Goal: Information Seeking & Learning: Learn about a topic

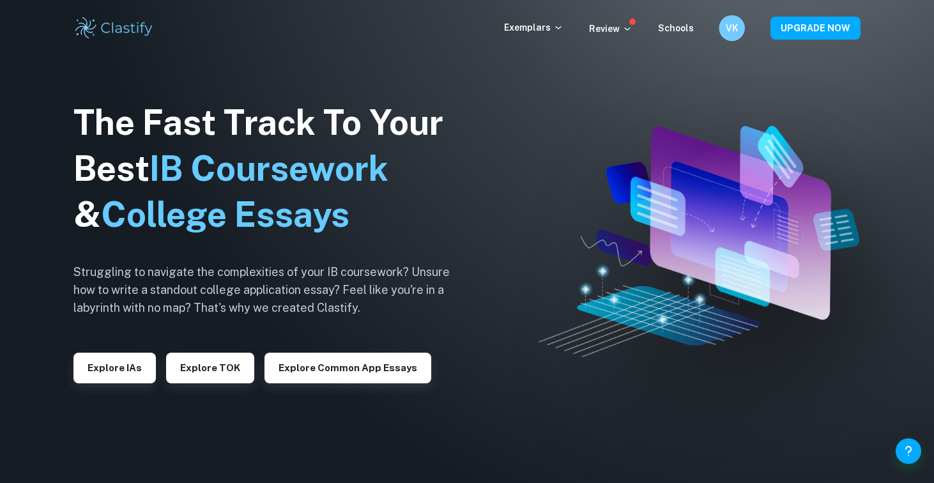
click at [721, 29] on div "Exemplars Review Schools VK UPGRADE NOW" at bounding box center [467, 28] width 818 height 26
click at [532, 22] on p "Exemplars" at bounding box center [533, 27] width 59 height 14
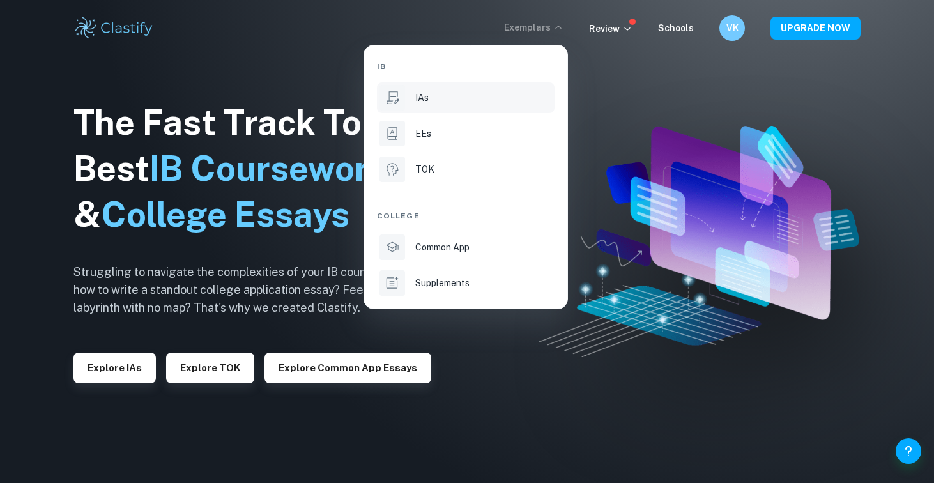
click at [429, 91] on div "IAs" at bounding box center [483, 98] width 137 height 14
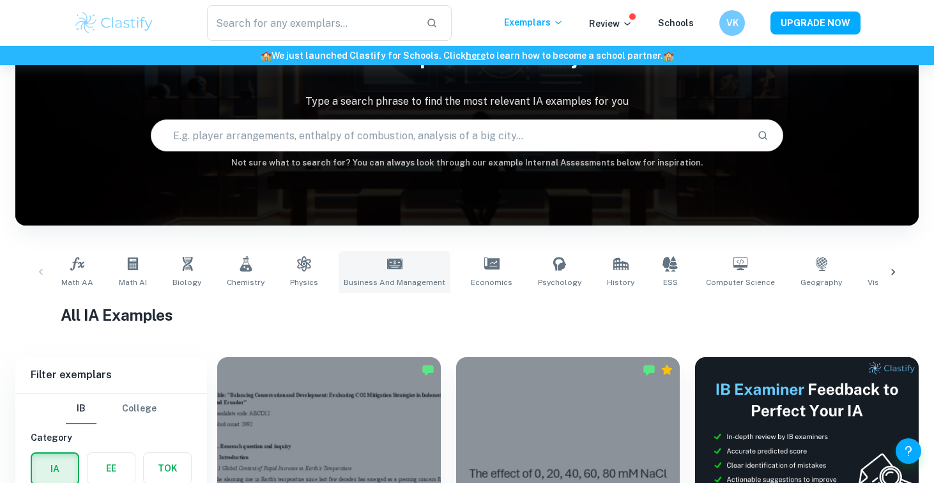
scroll to position [185, 0]
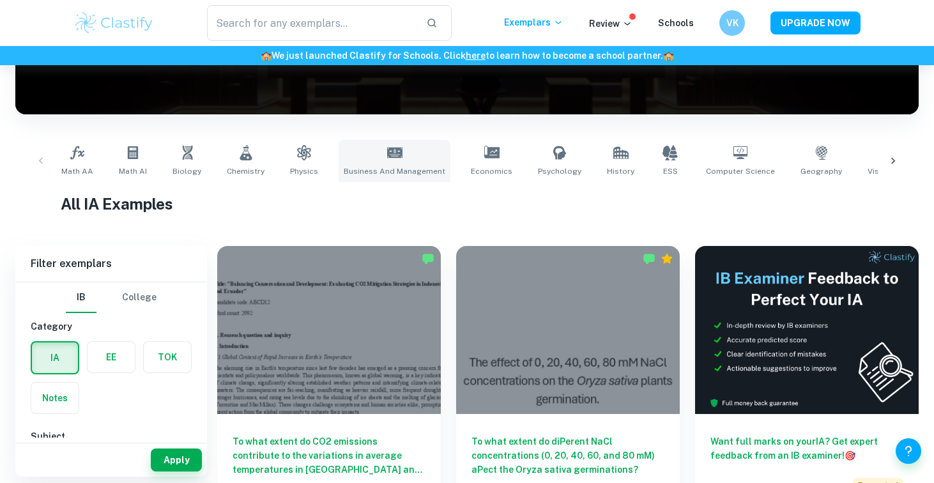
click at [399, 176] on span "Business and Management" at bounding box center [395, 172] width 102 height 12
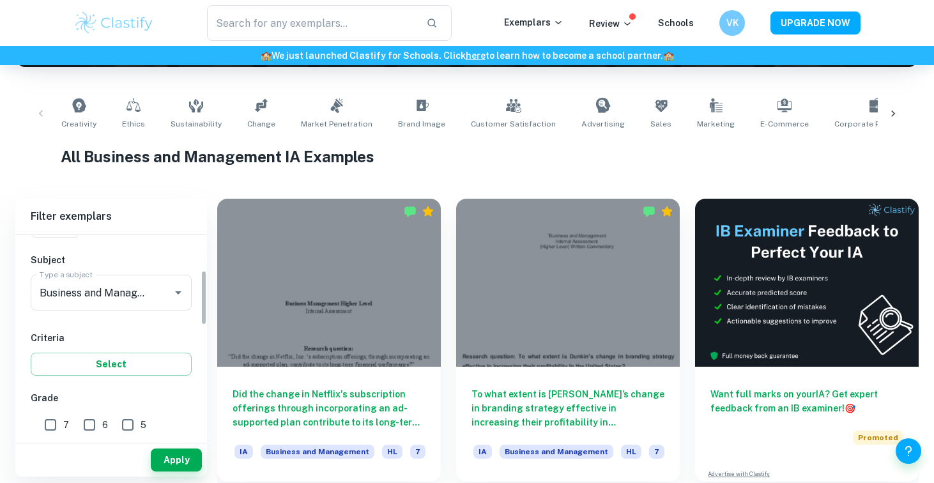
scroll to position [130, 0]
click at [56, 420] on input "7" at bounding box center [51, 425] width 26 height 26
checkbox input "true"
click at [143, 362] on button "Select" at bounding box center [111, 363] width 161 height 23
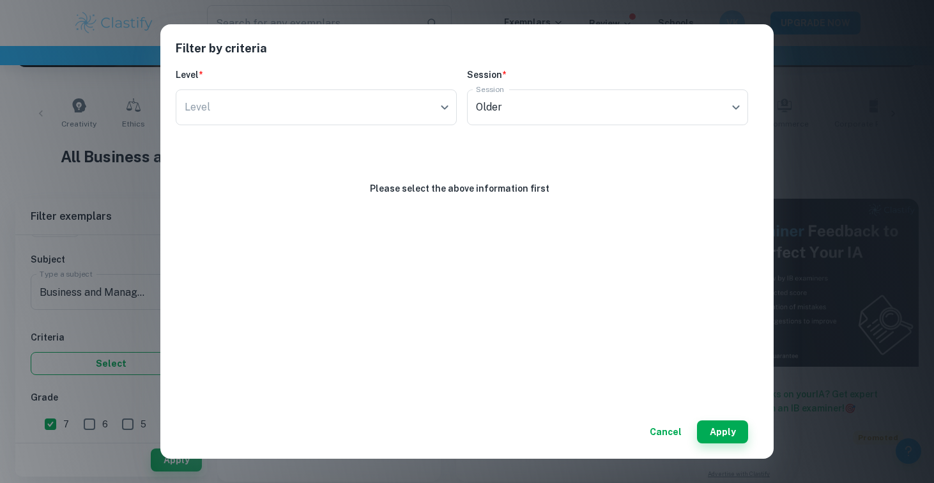
click at [143, 362] on div "Filter by criteria Level * Level ​ Level Session * Session Older current Sessio…" at bounding box center [467, 241] width 934 height 483
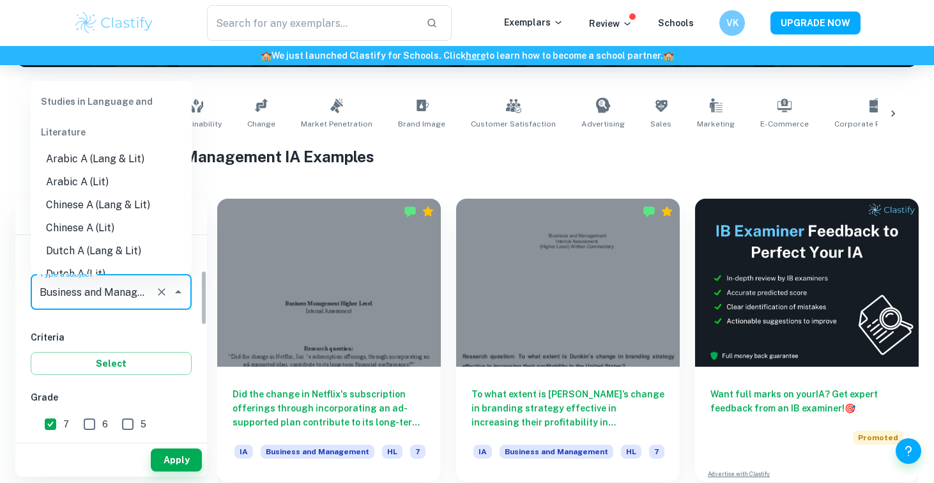
click at [128, 289] on input "Business and Management" at bounding box center [93, 292] width 114 height 24
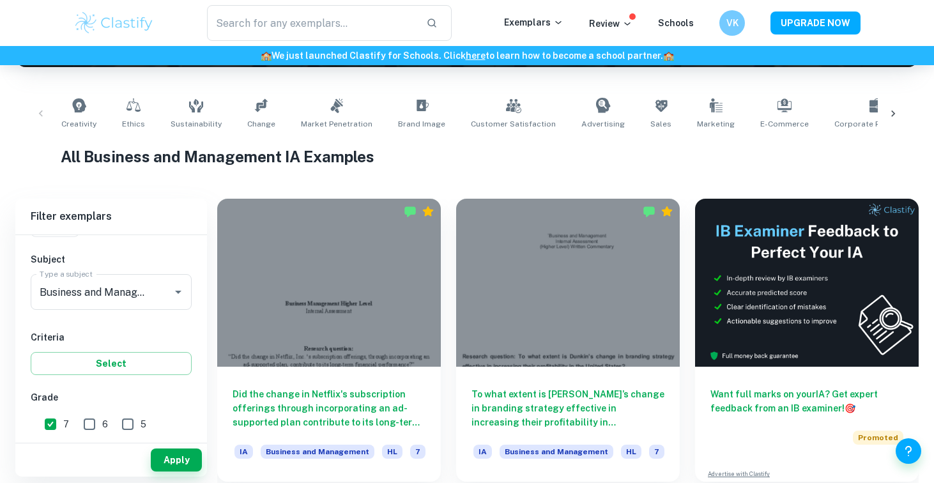
click at [146, 323] on div "IB College Category IA EE TOK Notes Subject Type a subject Business and Managem…" at bounding box center [111, 474] width 192 height 739
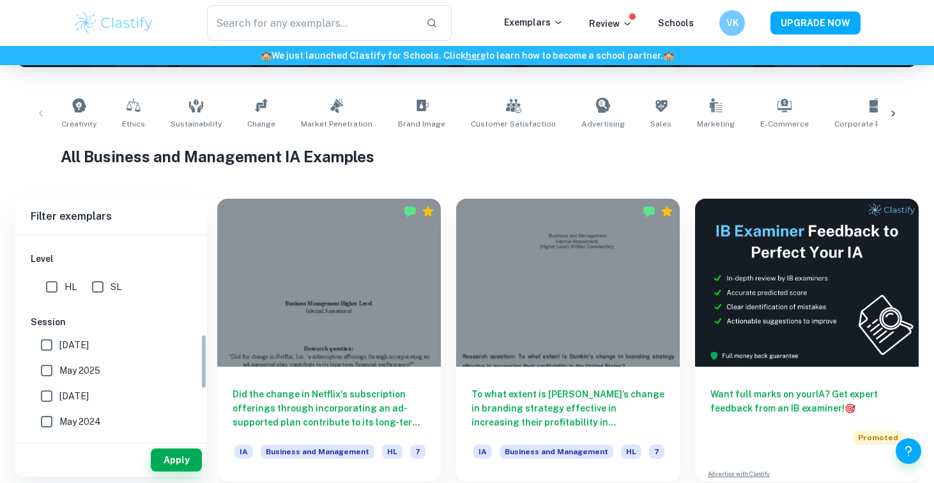
scroll to position [359, 0]
click at [54, 291] on input "HL" at bounding box center [52, 288] width 26 height 26
checkbox input "true"
click at [171, 463] on button "Apply" at bounding box center [176, 460] width 51 height 23
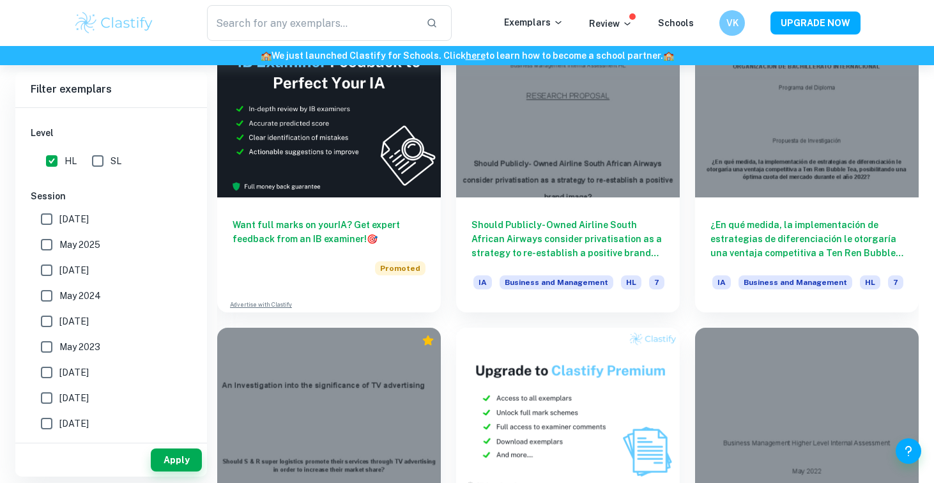
scroll to position [7018, 0]
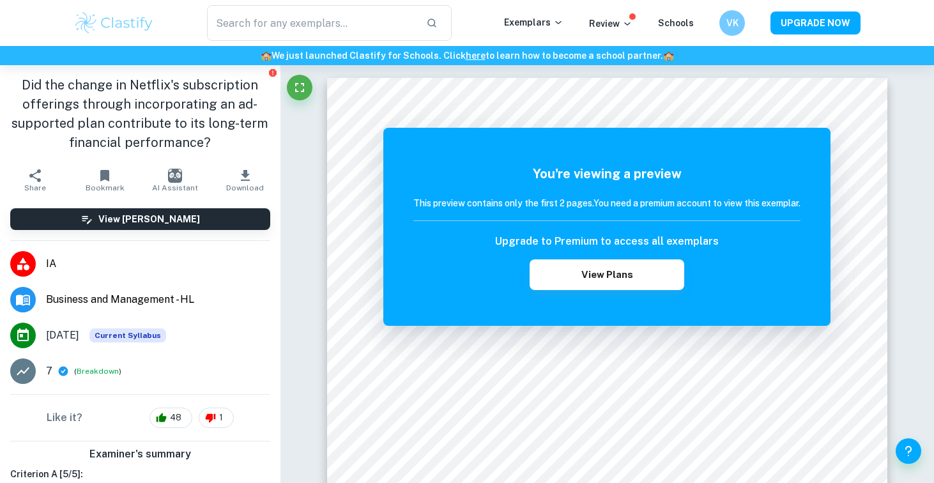
click at [245, 180] on icon "button" at bounding box center [245, 175] width 15 height 15
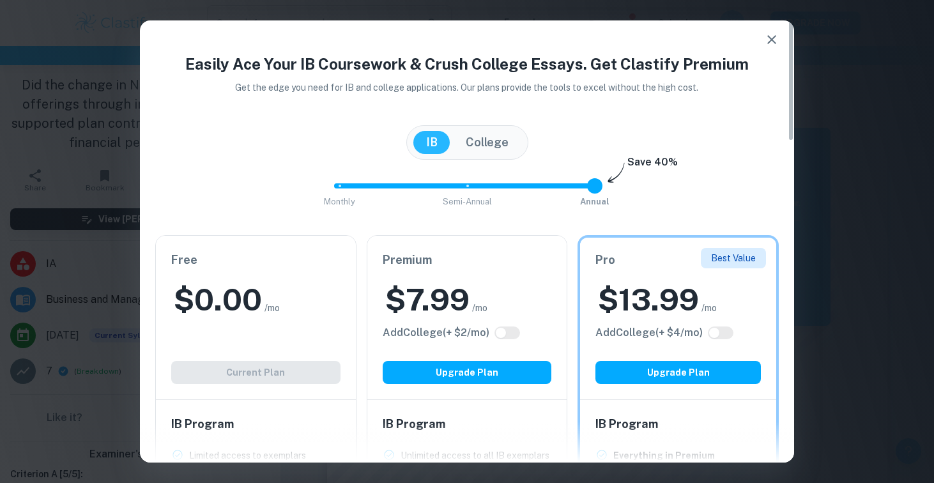
click at [277, 382] on div "Free $ 0.00 /mo Add College (+ $ 2 /mo) Current Plan" at bounding box center [256, 318] width 200 height 164
click at [488, 378] on button "Upgrade Plan" at bounding box center [467, 372] width 169 height 23
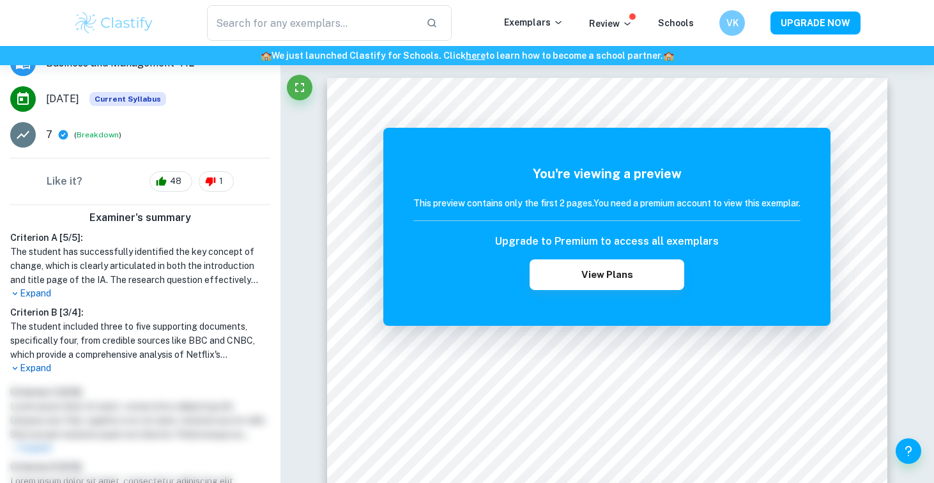
scroll to position [100, 0]
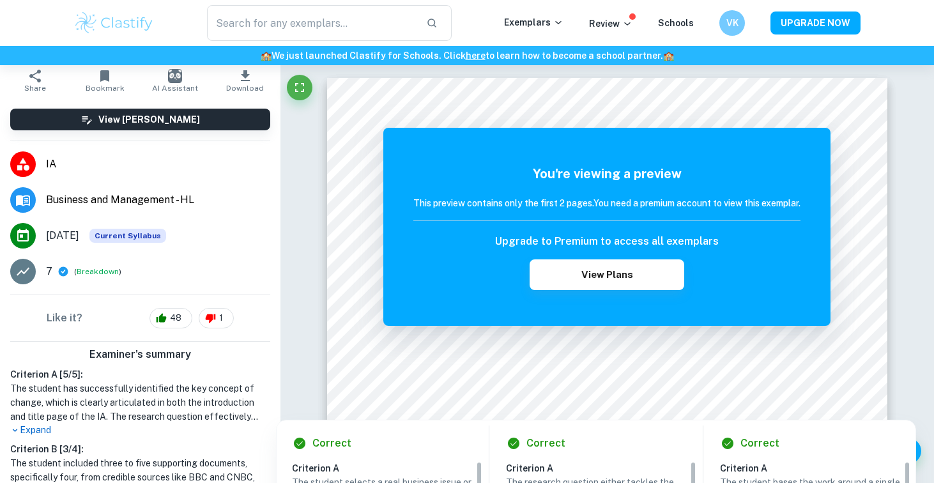
click at [135, 13] on img at bounding box center [113, 23] width 81 height 26
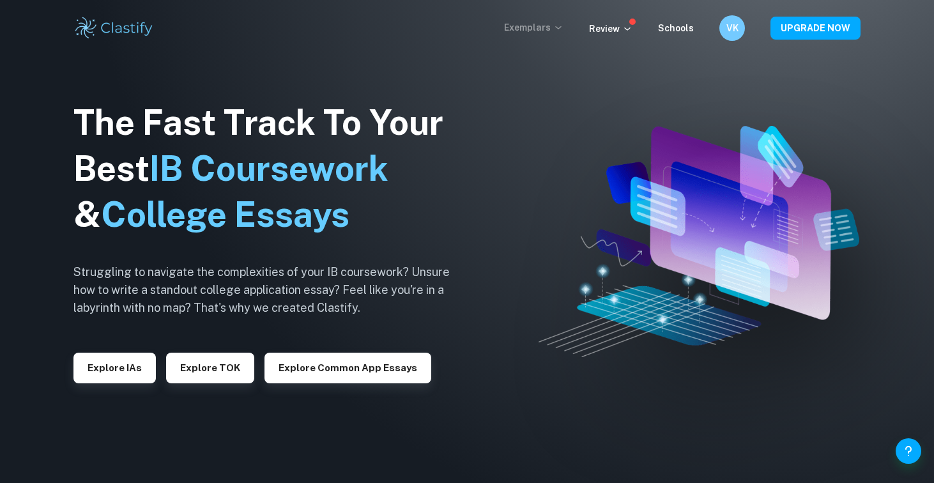
click at [560, 24] on icon at bounding box center [558, 27] width 10 height 10
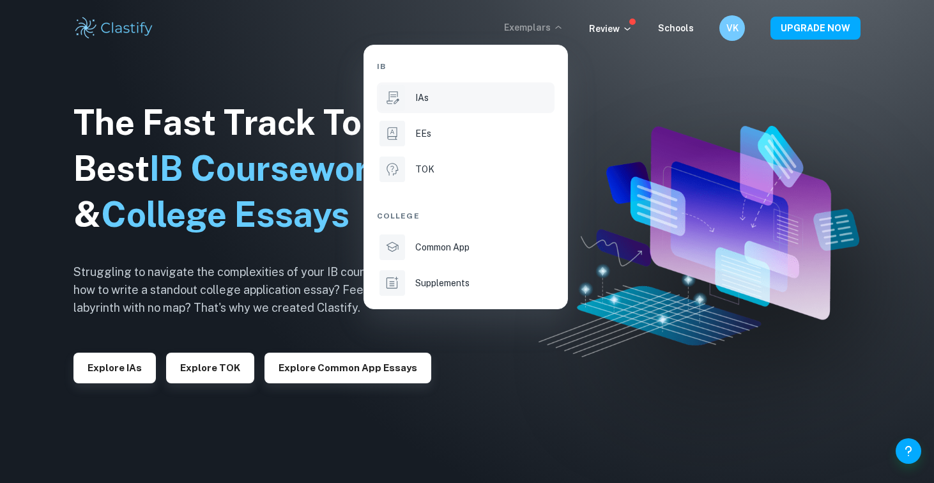
click at [487, 99] on div "IAs" at bounding box center [483, 98] width 137 height 14
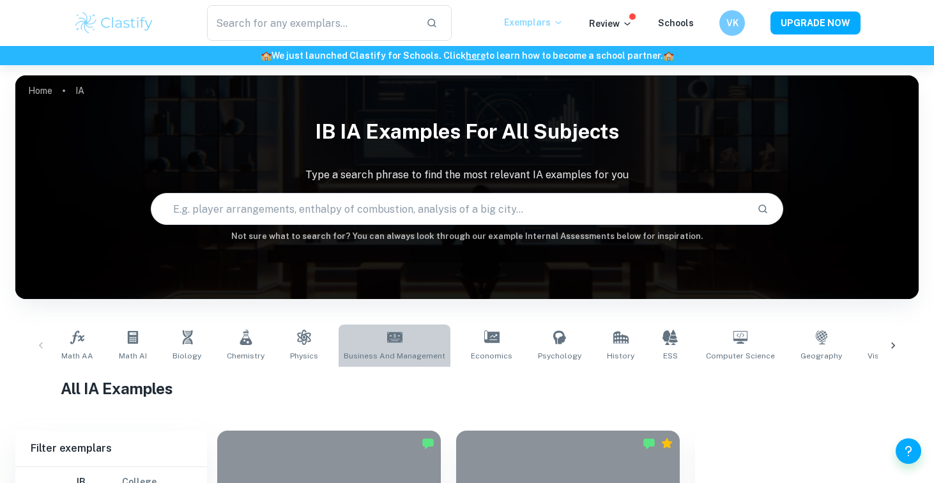
click at [412, 346] on link "Business and Management" at bounding box center [395, 346] width 112 height 42
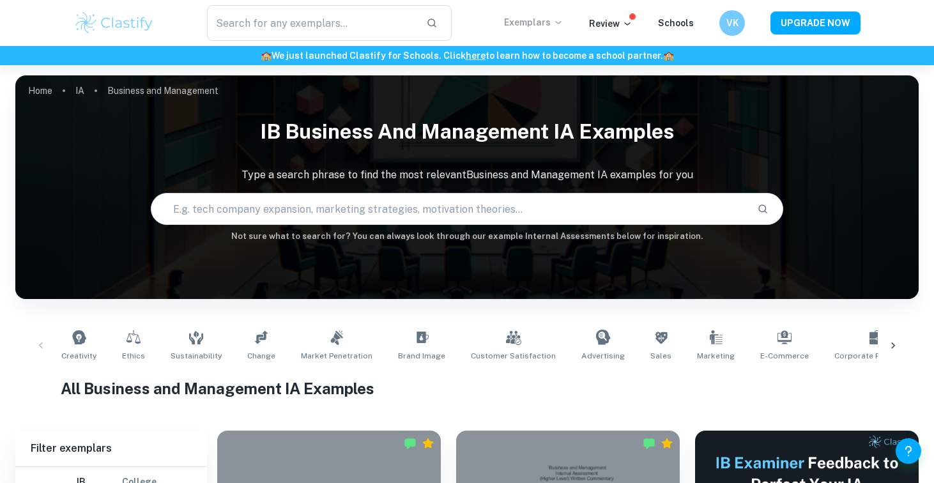
scroll to position [409, 0]
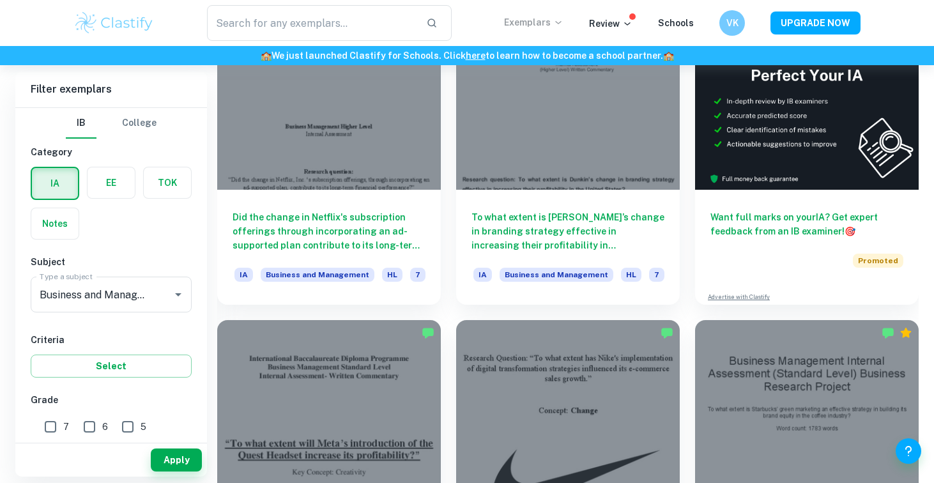
click at [56, 432] on input "7" at bounding box center [51, 427] width 26 height 26
checkbox input "true"
click at [197, 474] on div "Apply" at bounding box center [111, 459] width 192 height 33
click at [189, 462] on button "Apply" at bounding box center [176, 460] width 51 height 23
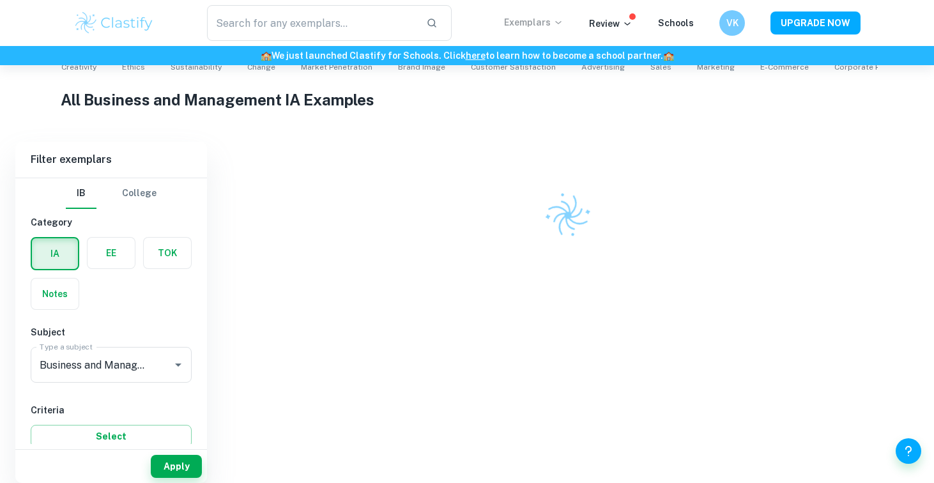
scroll to position [270, 0]
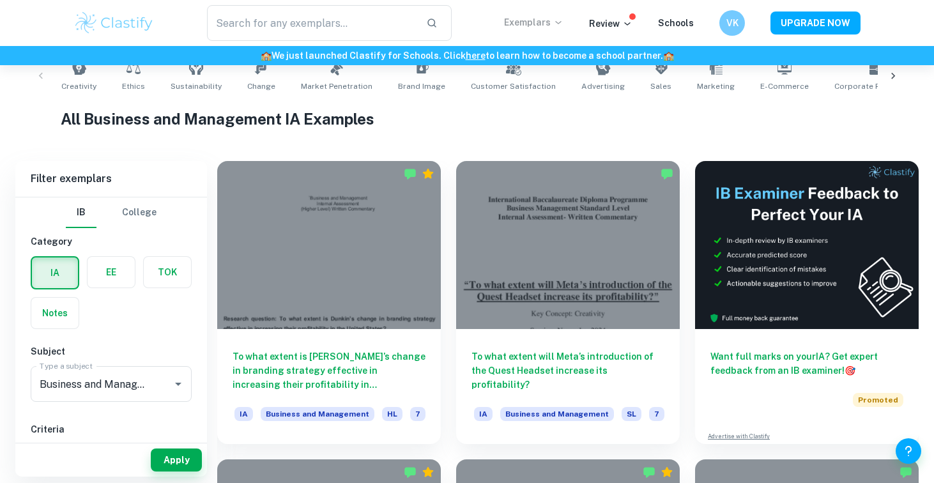
click at [385, 283] on div at bounding box center [329, 245] width 224 height 168
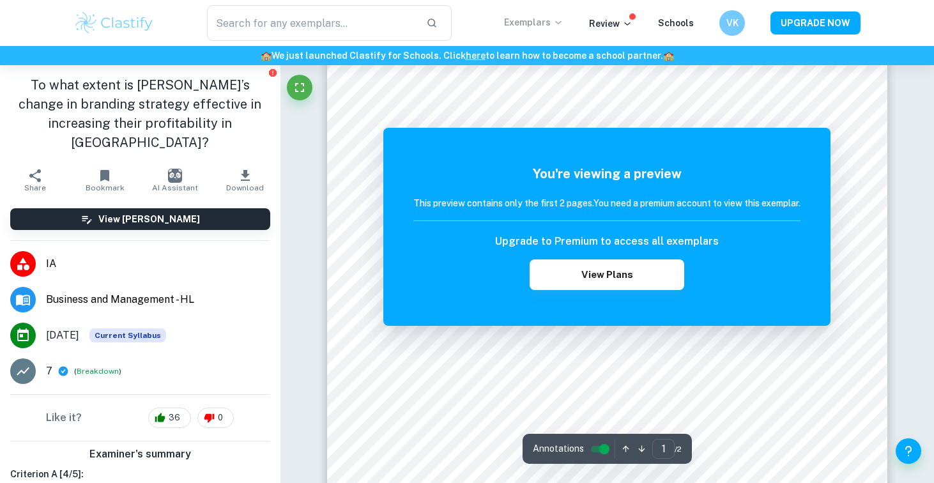
scroll to position [409, 0]
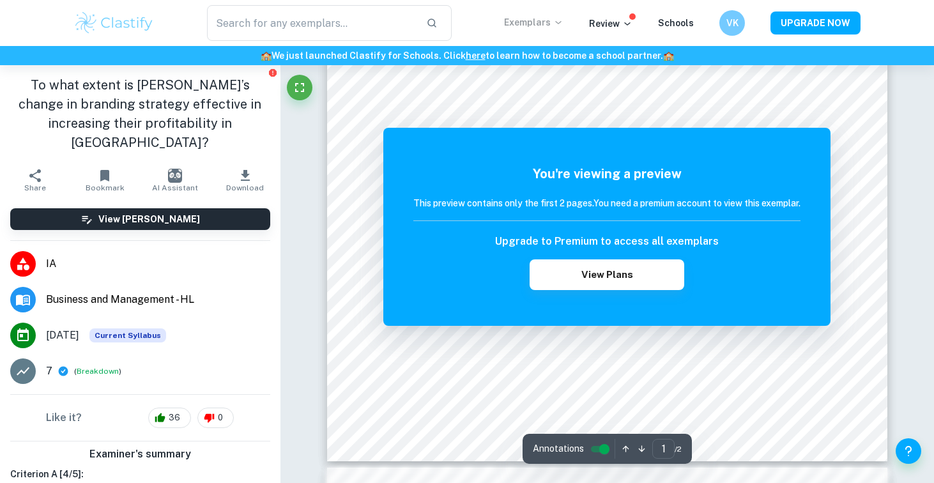
click at [617, 216] on div "This preview contains only the first 2 pages. You need a premium account to vie…" at bounding box center [606, 208] width 387 height 25
